Goal: Information Seeking & Learning: Learn about a topic

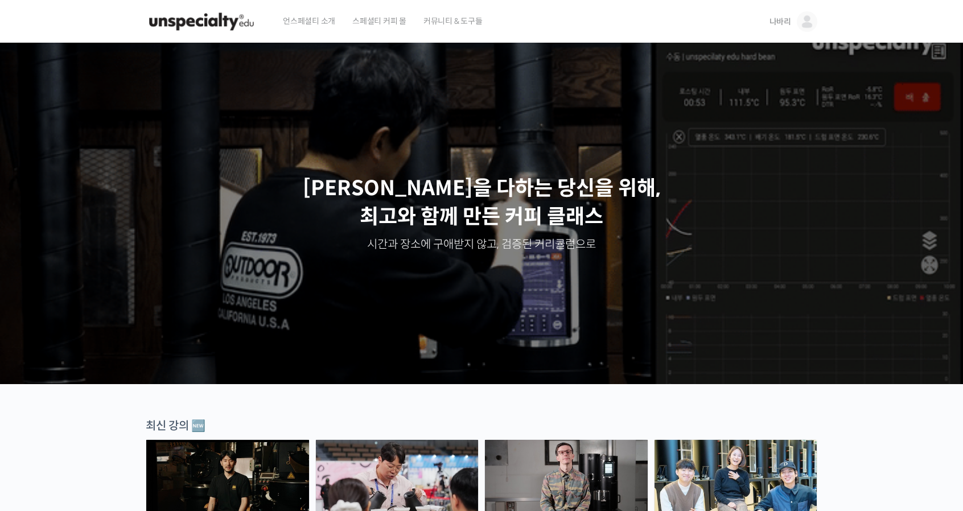
click at [188, 30] on img at bounding box center [202, 22] width 112 height 34
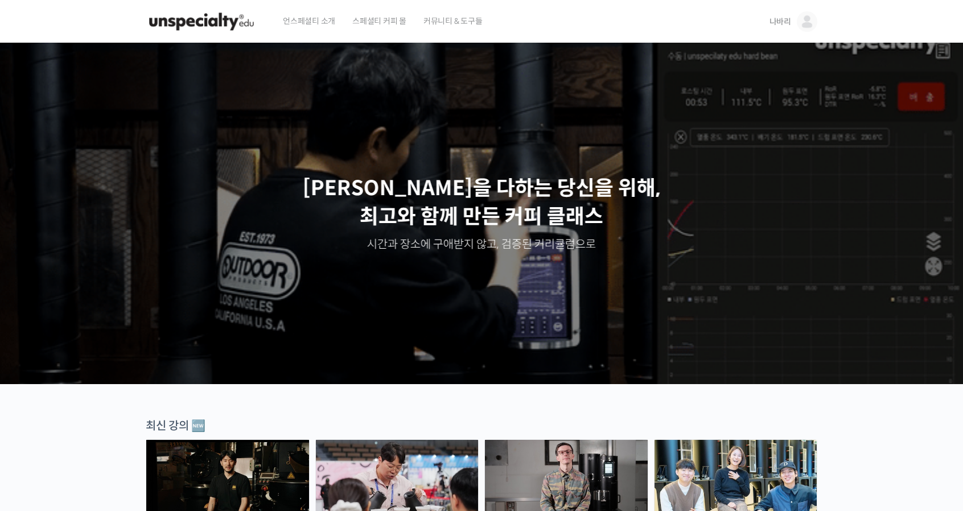
click at [811, 26] on img at bounding box center [806, 21] width 20 height 20
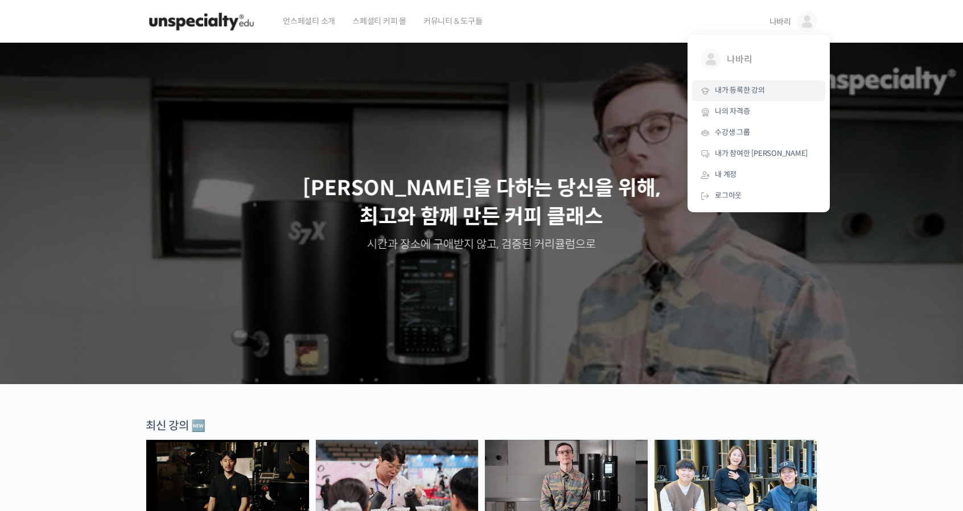
click at [728, 92] on span "내가 등록한 강의" at bounding box center [740, 90] width 50 height 10
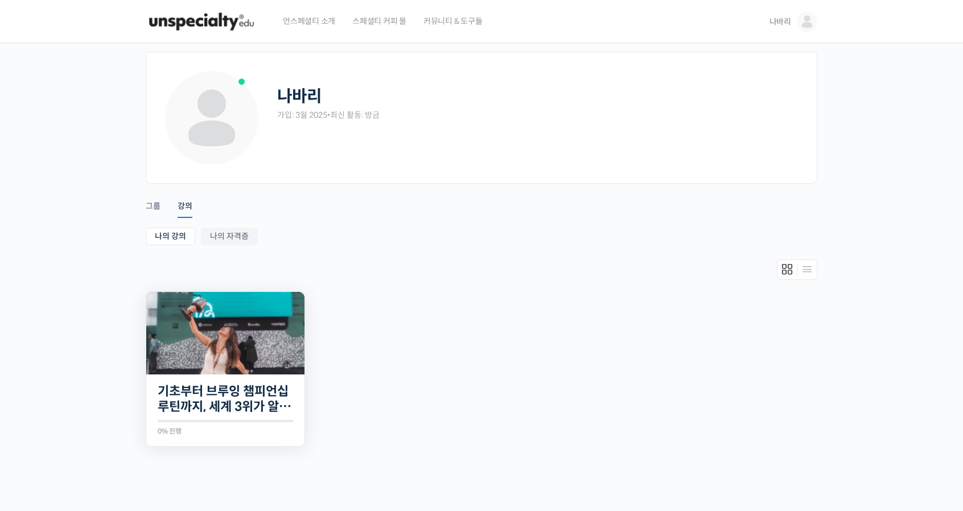
click at [251, 357] on img at bounding box center [225, 333] width 158 height 82
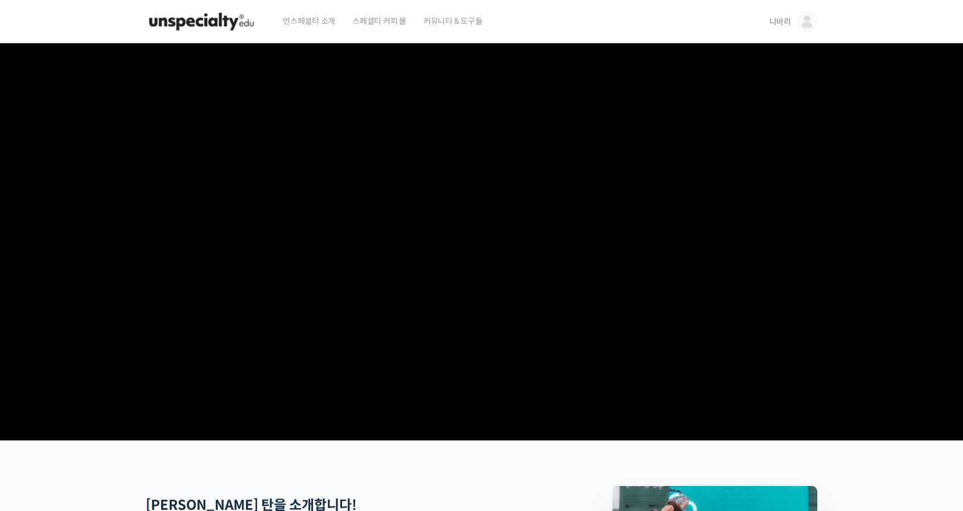
click at [378, 23] on span "스페셜티 커피 몰" at bounding box center [379, 20] width 54 height 43
click at [208, 23] on img at bounding box center [202, 22] width 112 height 34
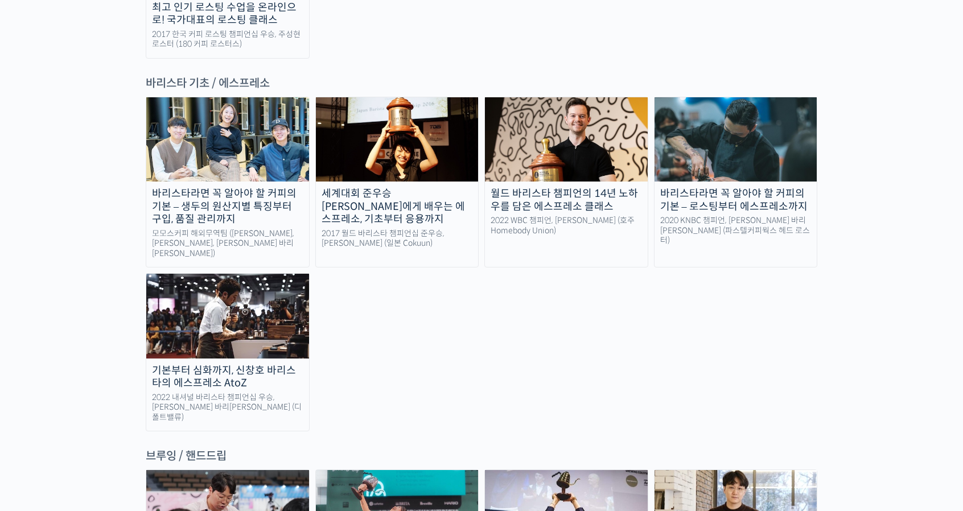
scroll to position [1764, 0]
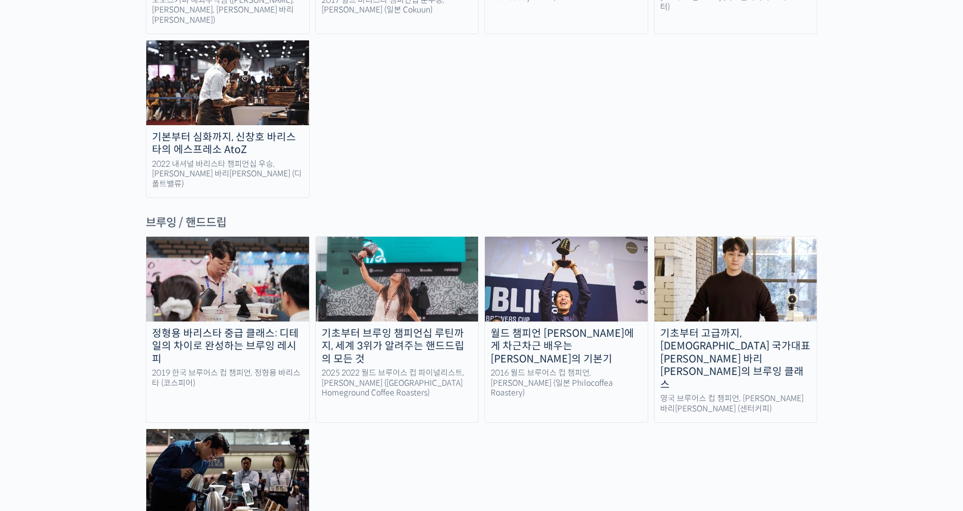
click at [749, 237] on img at bounding box center [735, 279] width 163 height 84
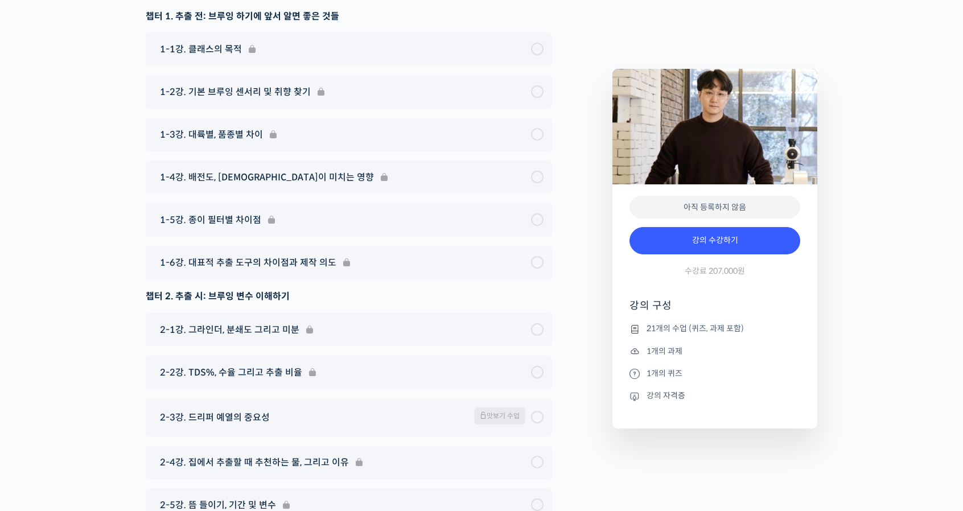
scroll to position [5404, 0]
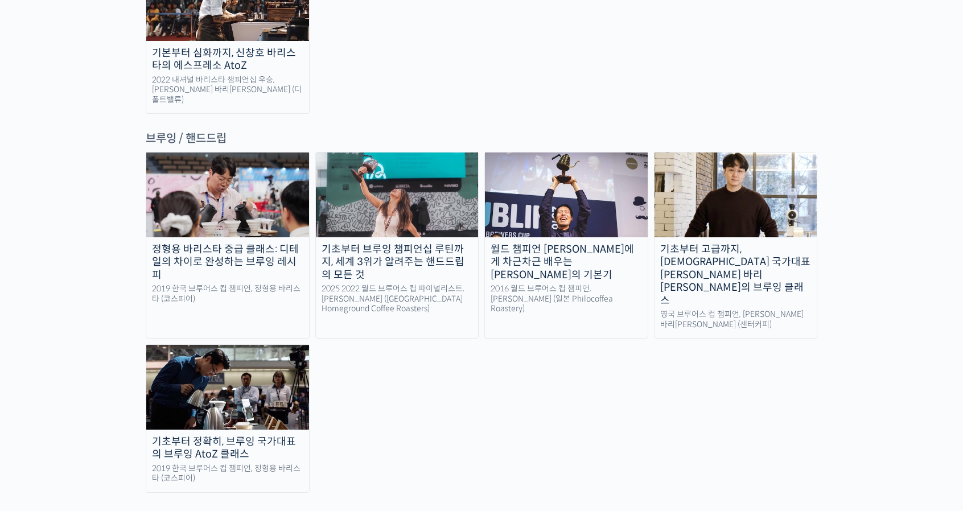
click at [208, 345] on img at bounding box center [227, 387] width 163 height 84
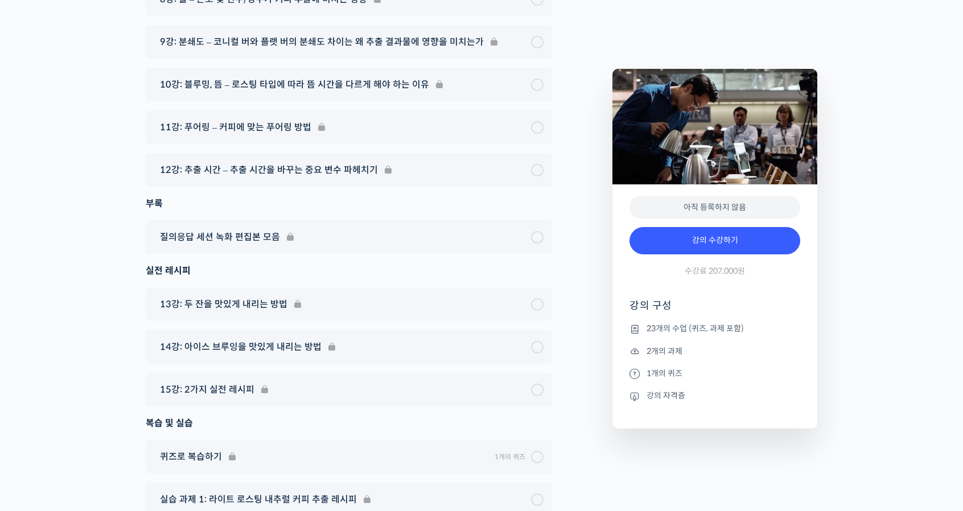
scroll to position [6497, 0]
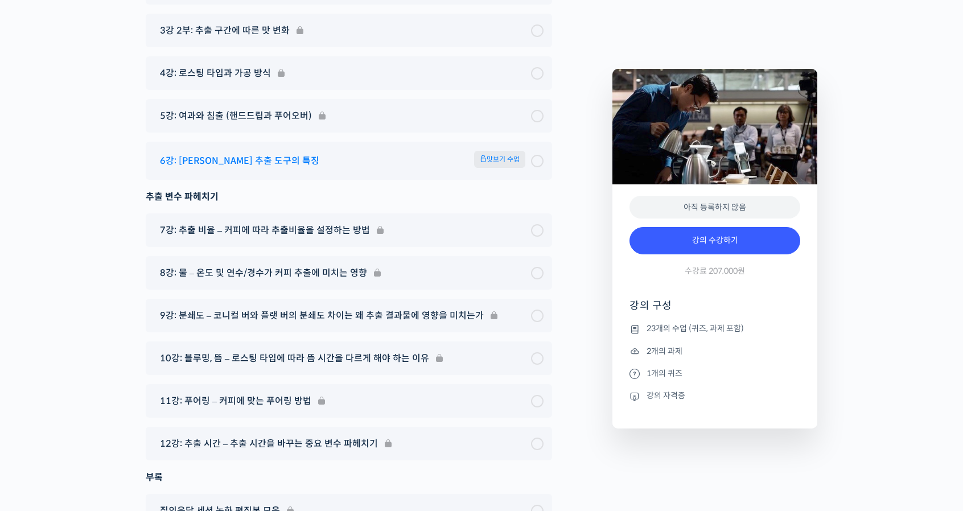
click at [497, 151] on span "맛보기 수업" at bounding box center [499, 159] width 51 height 17
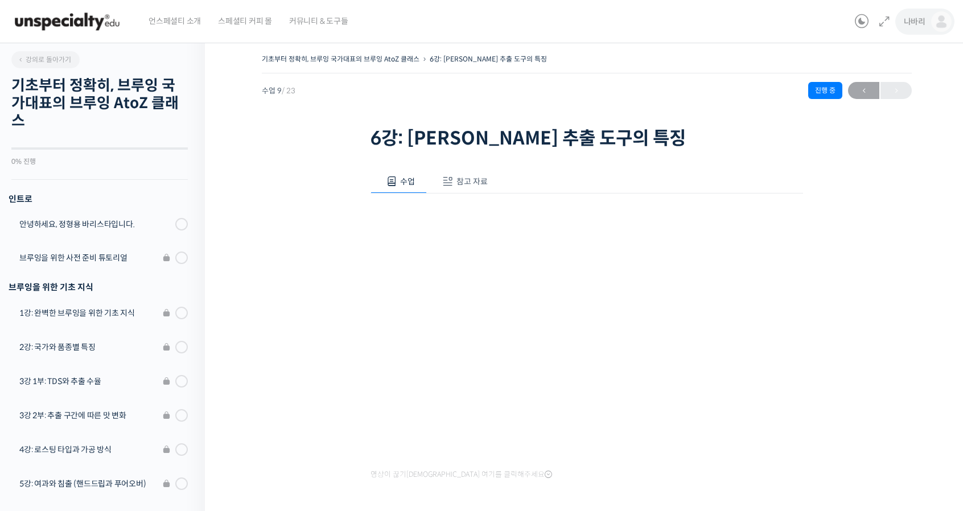
click at [909, 22] on span "나바리" at bounding box center [914, 21] width 22 height 10
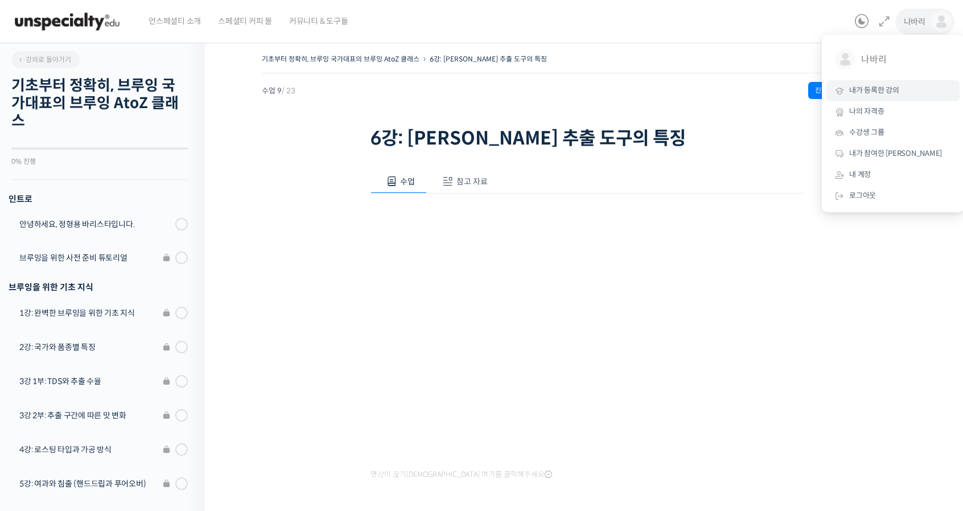
click at [874, 97] on link "내가 등록한 강의" at bounding box center [892, 90] width 133 height 21
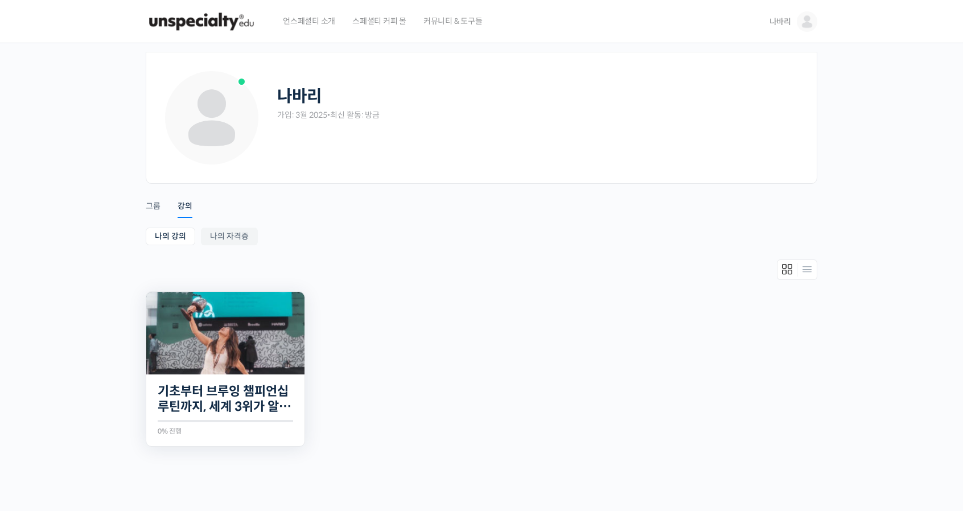
click at [270, 336] on img at bounding box center [225, 333] width 158 height 82
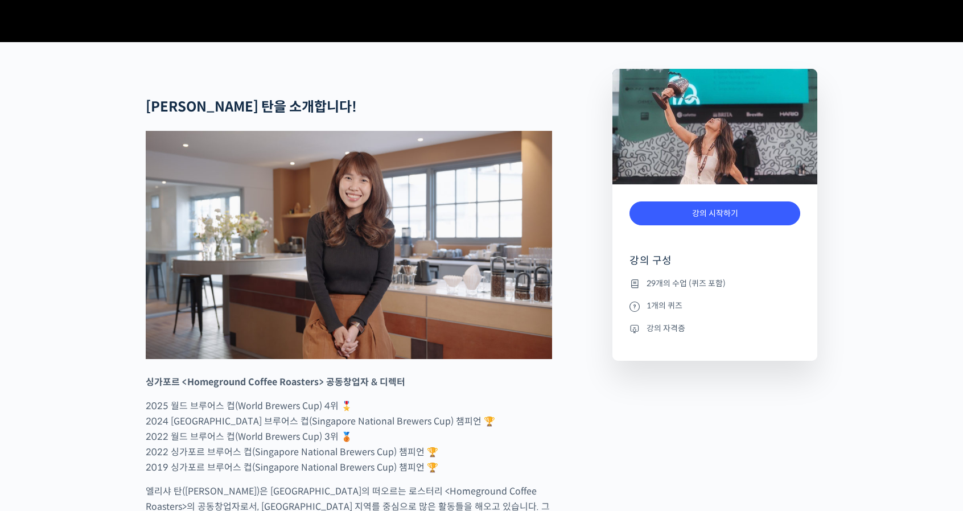
scroll to position [740, 0]
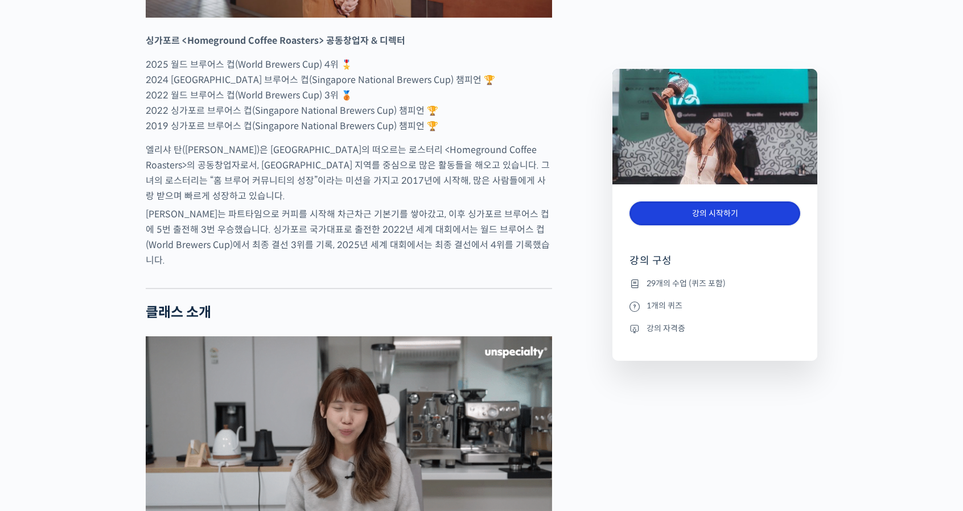
click at [725, 215] on link "강의 시작하기" at bounding box center [714, 213] width 171 height 24
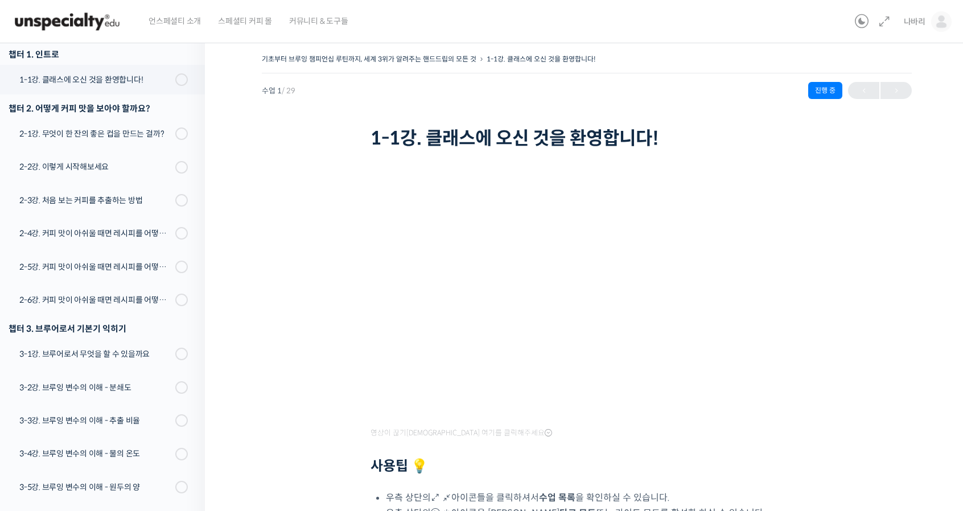
scroll to position [31, 0]
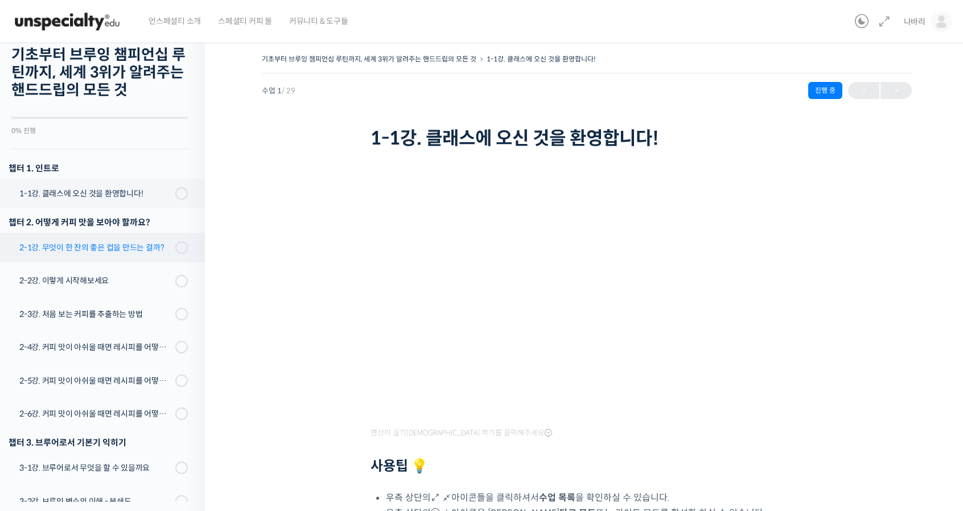
click at [170, 258] on link "2-1강. 무엇이 한 잔의 좋은 컵을 만드는 걸까?" at bounding box center [99, 248] width 210 height 30
click at [181, 246] on span at bounding box center [184, 247] width 6 height 13
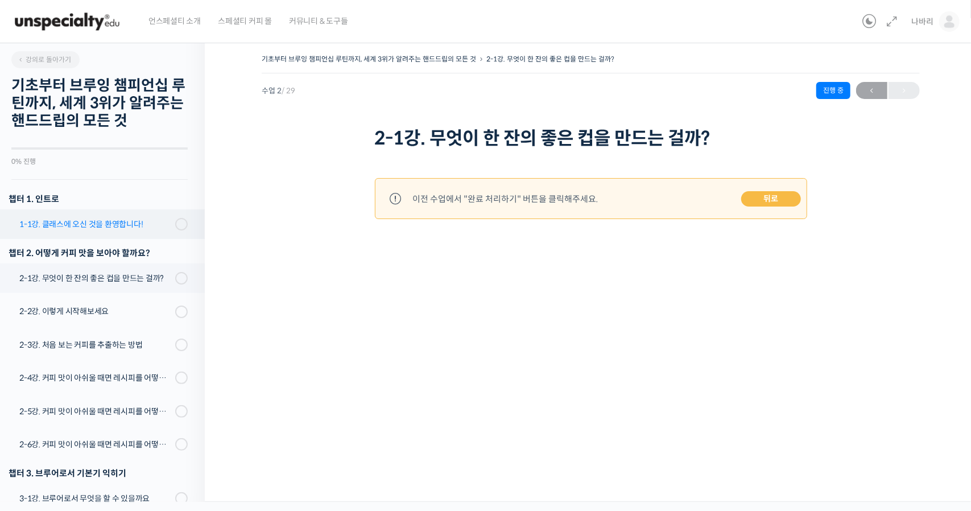
click at [88, 233] on link "1-1강. 클래스에 오신 것을 환영합니다!" at bounding box center [99, 224] width 210 height 30
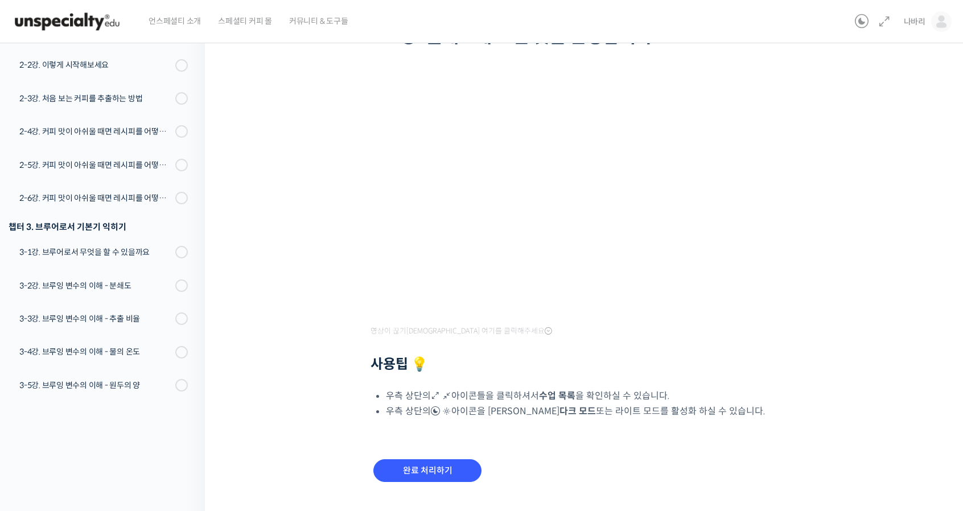
scroll to position [125, 0]
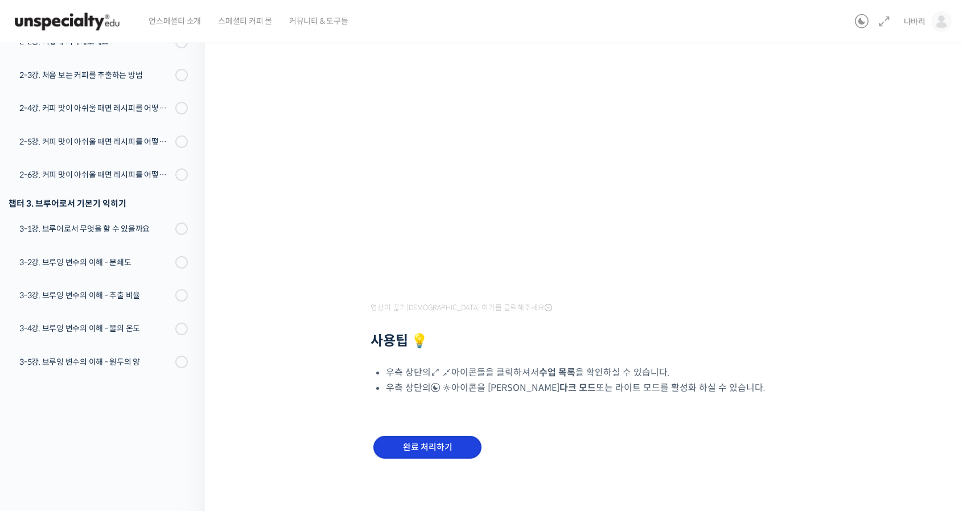
click at [428, 450] on input "완료 처리하기" at bounding box center [427, 447] width 108 height 23
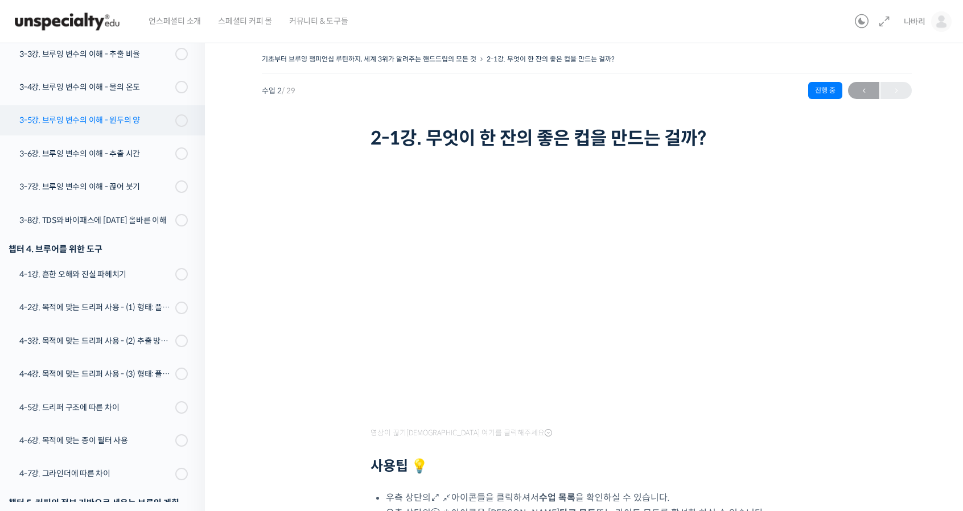
scroll to position [655, 0]
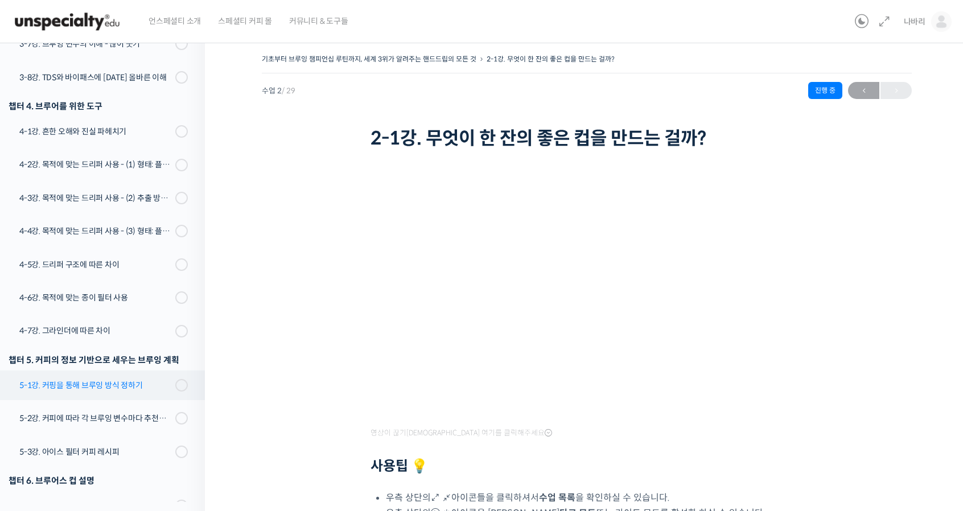
click at [183, 387] on link "5-1강. 커핑을 통해 브루잉 방식 정하기" at bounding box center [99, 385] width 210 height 30
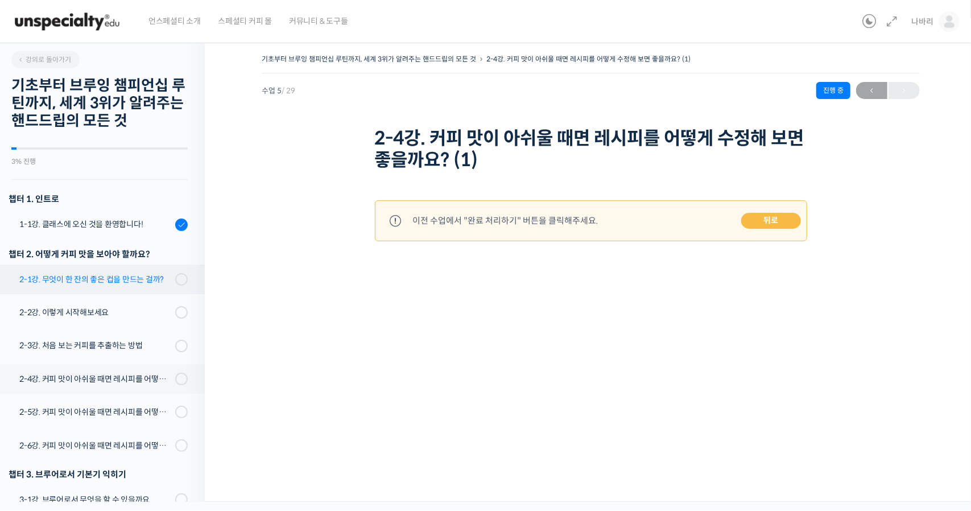
click at [149, 275] on div "2-1강. 무엇이 한 잔의 좋은 컵을 만드는 걸까?" at bounding box center [95, 279] width 152 height 13
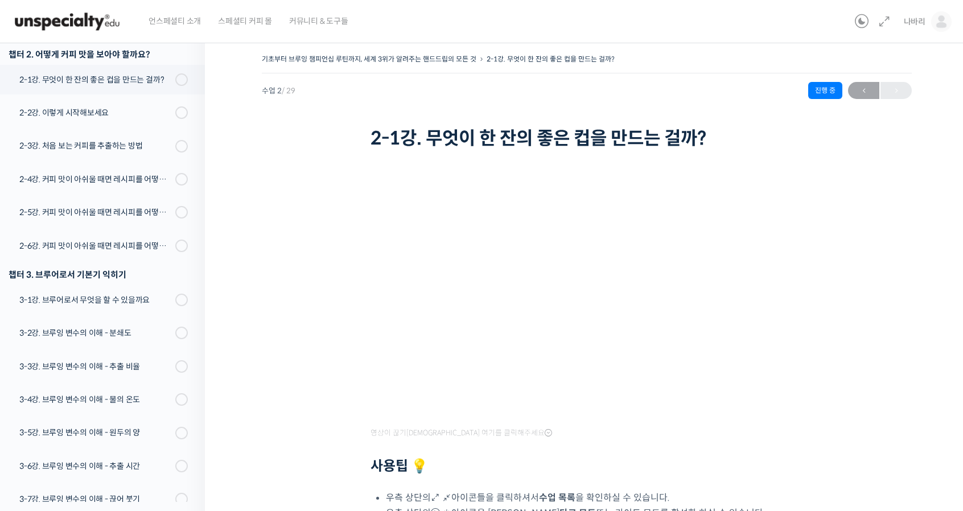
click at [719, 458] on h2 "사용팁 💡" at bounding box center [586, 466] width 432 height 16
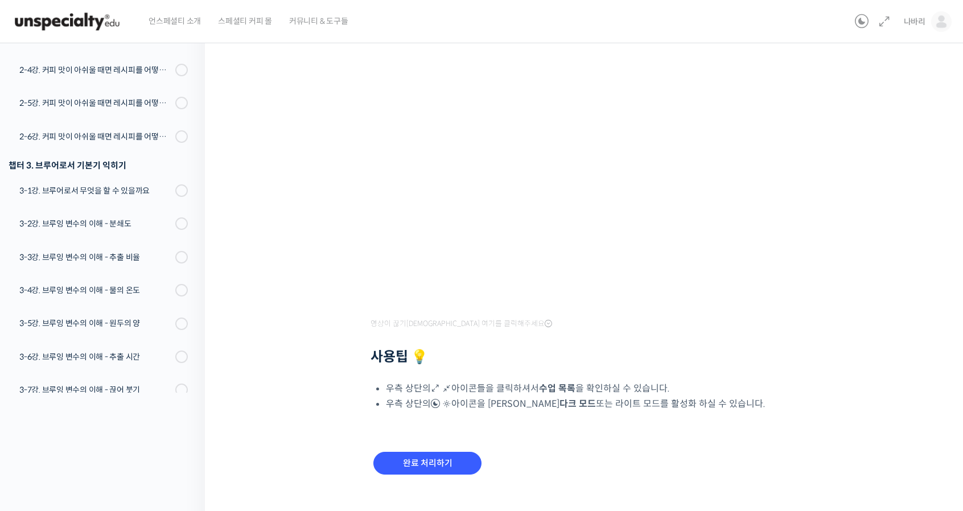
scroll to position [125, 0]
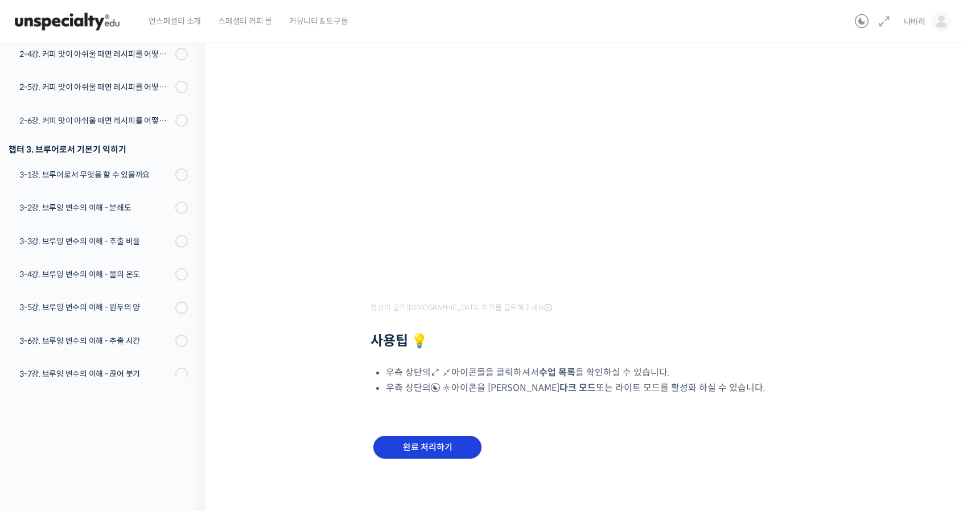
click at [422, 440] on input "완료 처리하기" at bounding box center [427, 447] width 108 height 23
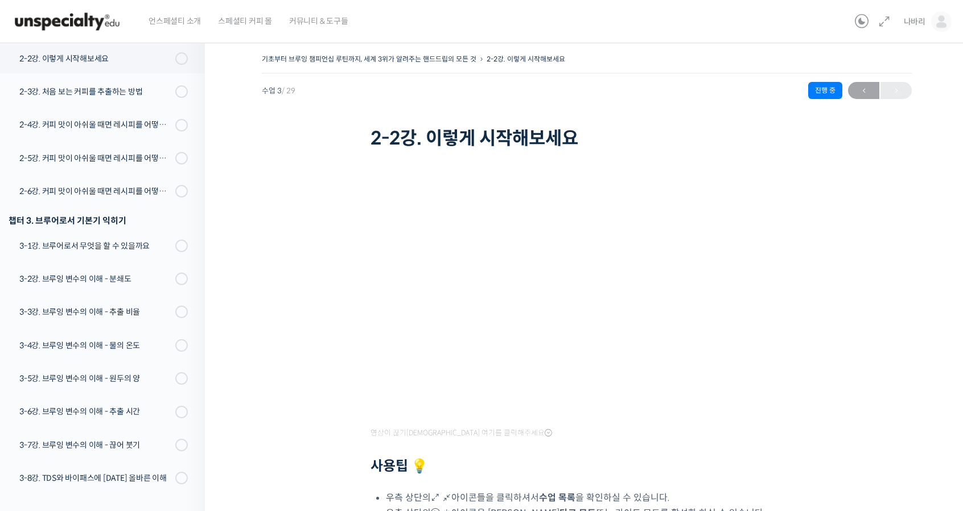
click at [877, 334] on div "기초부터 브루잉 챔피언십 루틴까지, 세계 3위가 알려주는 핸드드립의 모든 것 2-2강. 이렇게 시작해보세요 진행 중 수업 3 / 29 진행 중…" at bounding box center [587, 332] width 650 height 563
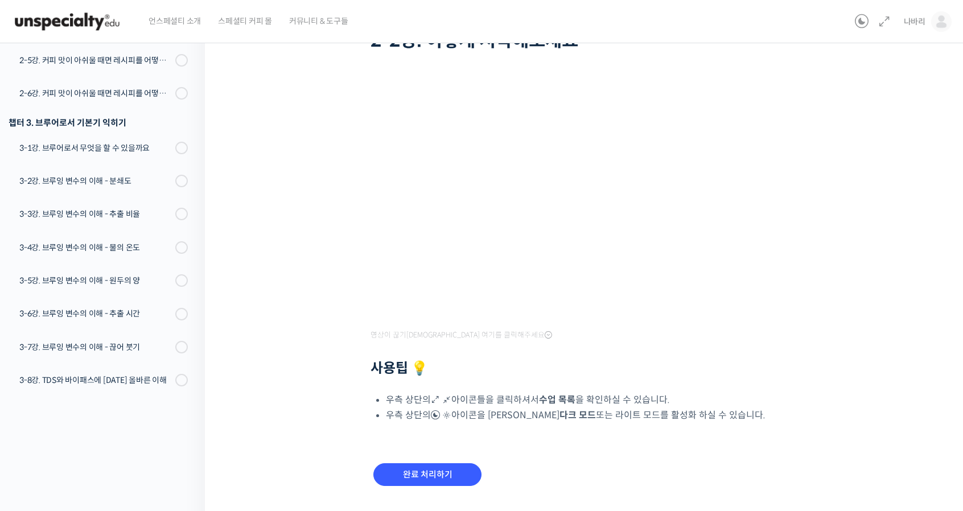
scroll to position [125, 0]
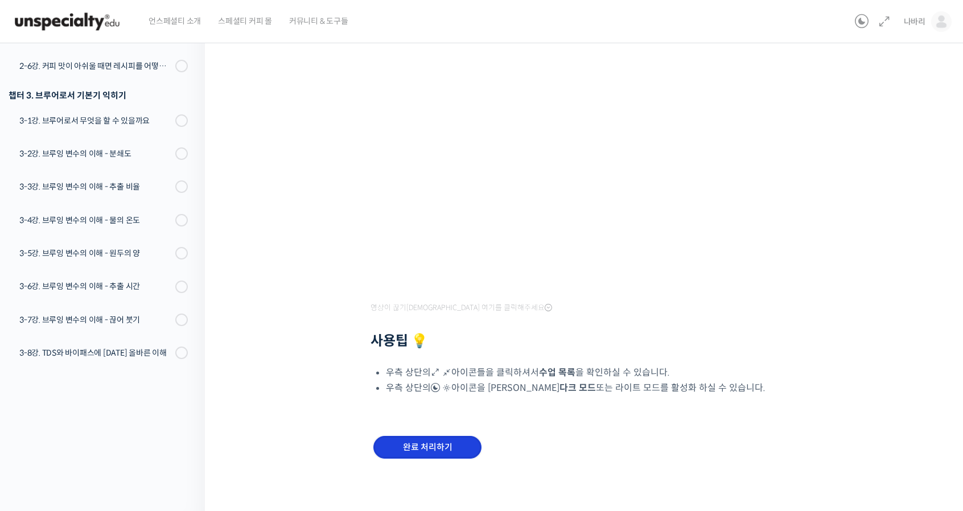
click at [450, 450] on input "완료 처리하기" at bounding box center [427, 447] width 108 height 23
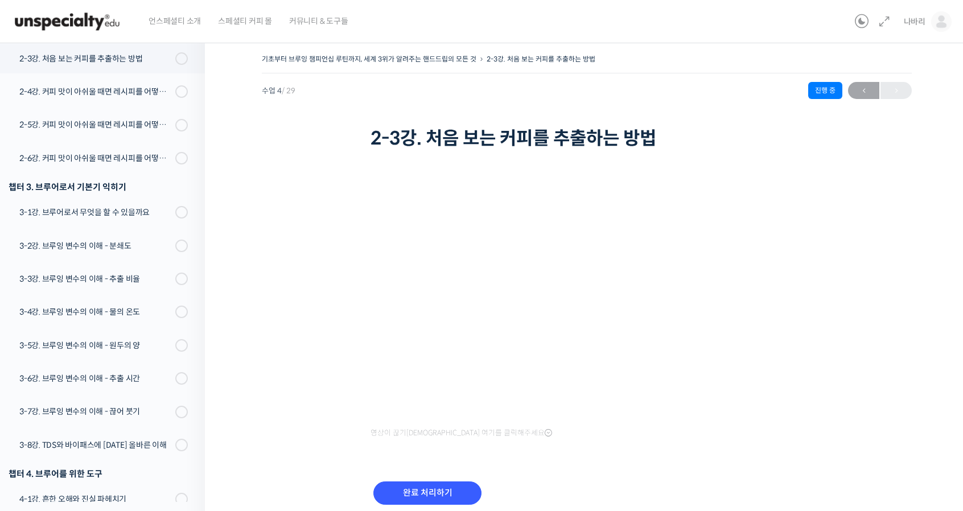
scroll to position [46, 0]
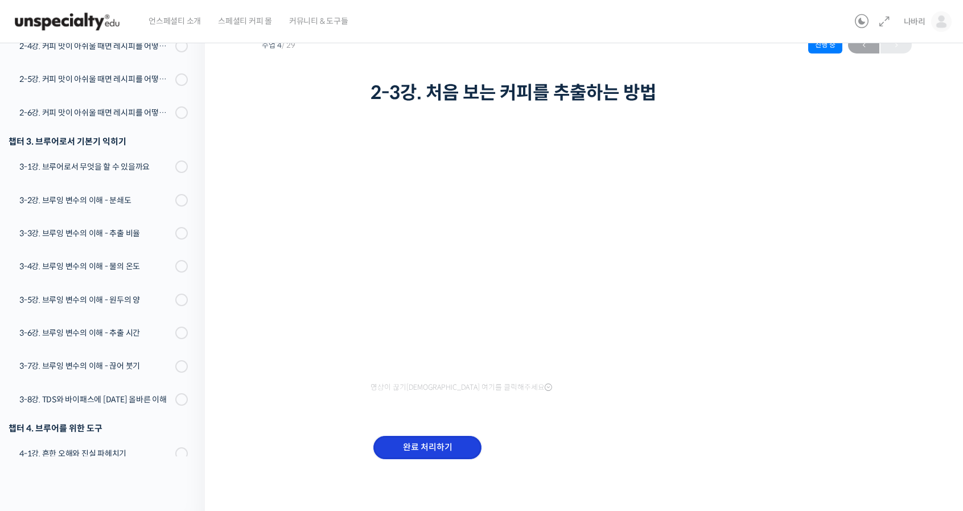
click at [412, 440] on input "완료 처리하기" at bounding box center [427, 447] width 108 height 23
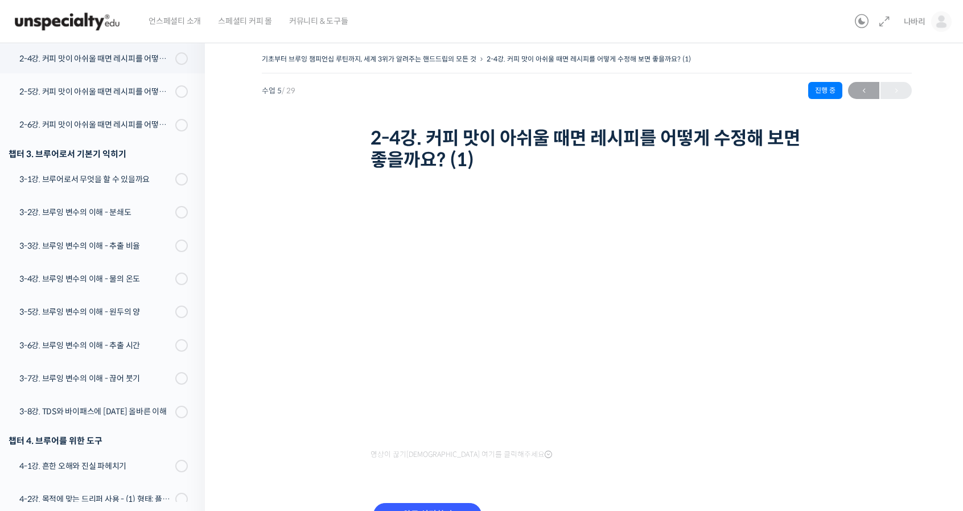
scroll to position [67, 0]
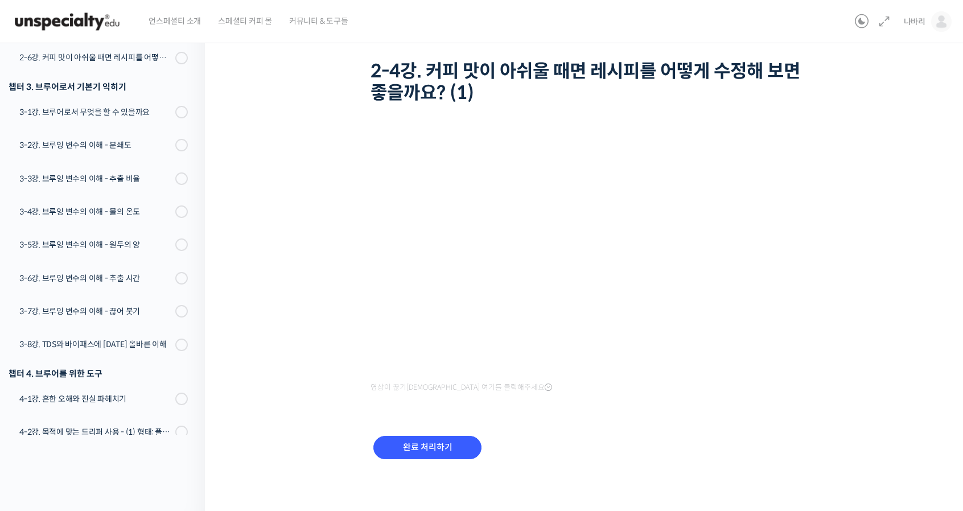
click at [445, 458] on div "완료 처리하기" at bounding box center [427, 456] width 114 height 47
click at [445, 452] on input "완료 처리하기" at bounding box center [427, 447] width 108 height 23
